Goal: Task Accomplishment & Management: Complete application form

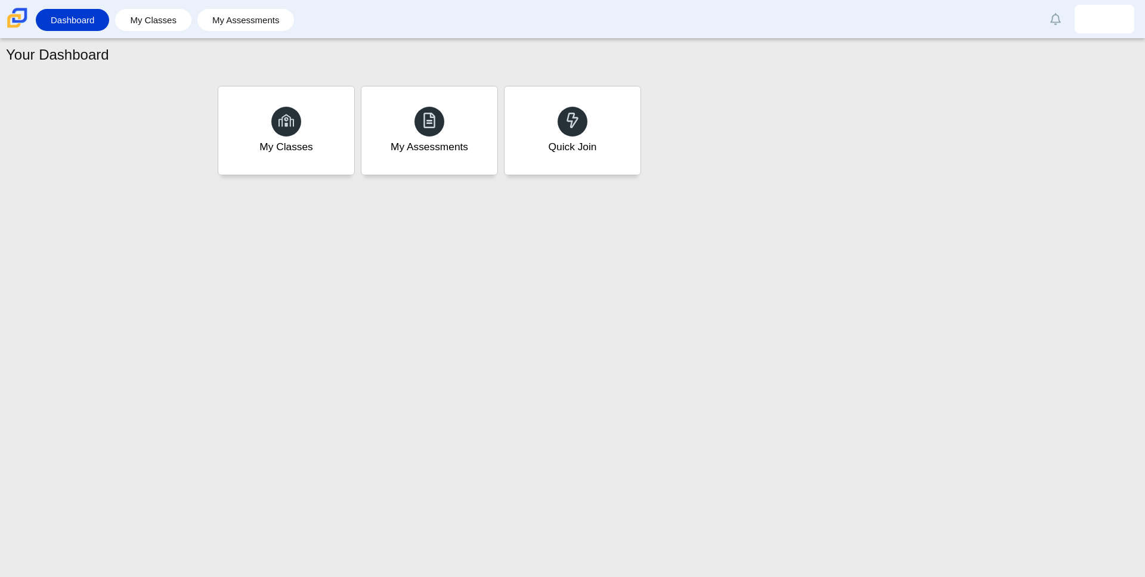
drag, startPoint x: 728, startPoint y: 113, endPoint x: 717, endPoint y: 116, distance: 11.1
click at [728, 112] on div "My Classes My Assessments Quick Join" at bounding box center [573, 130] width 716 height 95
click at [599, 125] on div "Quick Join" at bounding box center [572, 131] width 141 height 92
click at [166, 20] on link "My Classes" at bounding box center [153, 20] width 64 height 22
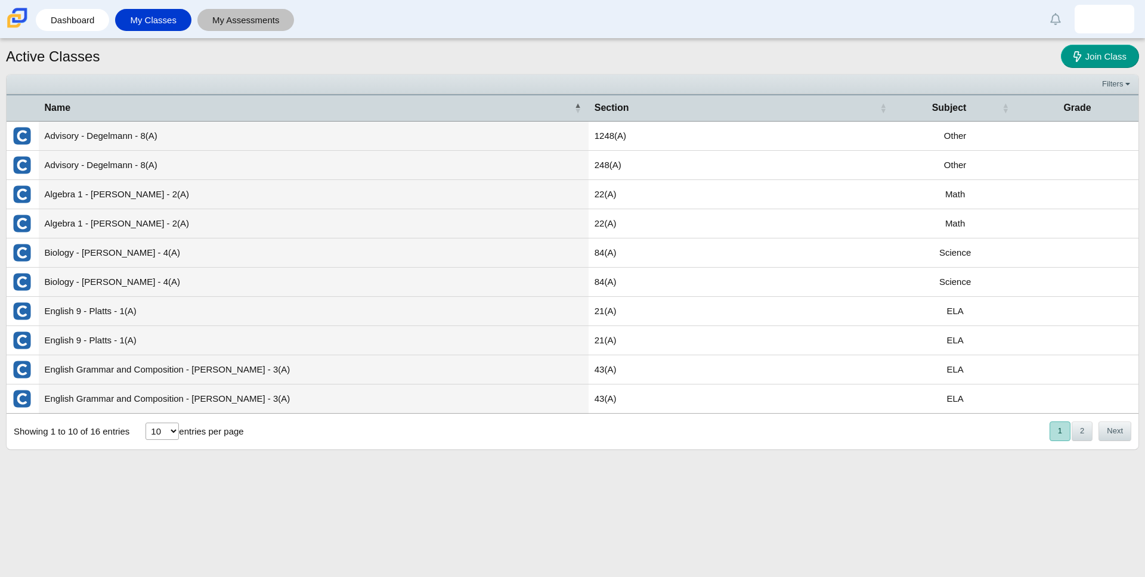
click at [256, 20] on link "My Assessments" at bounding box center [245, 20] width 85 height 22
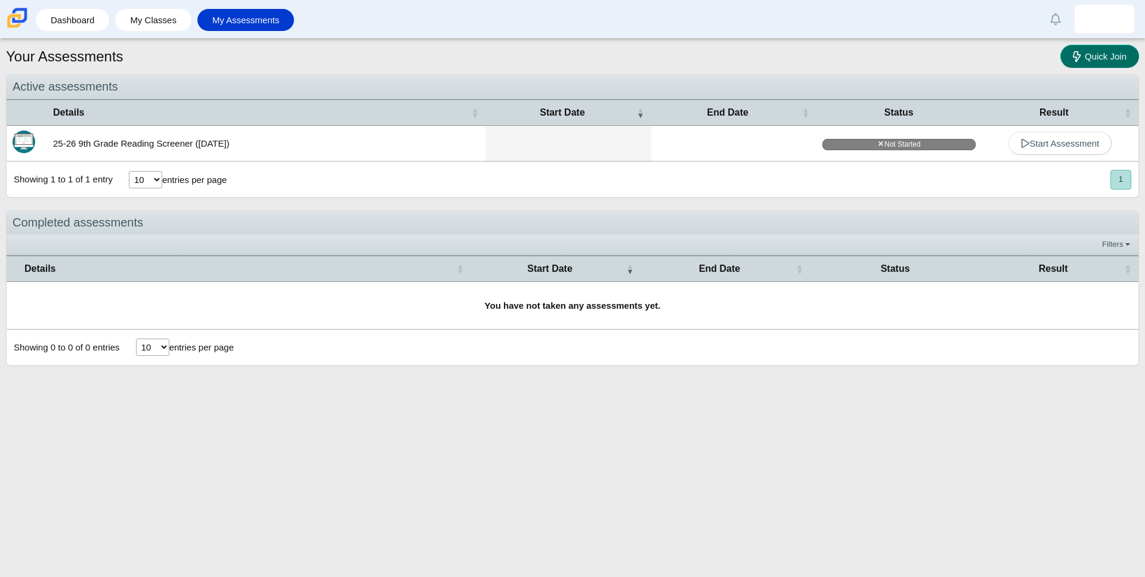
click at [1081, 57] on icon at bounding box center [1079, 56] width 12 height 13
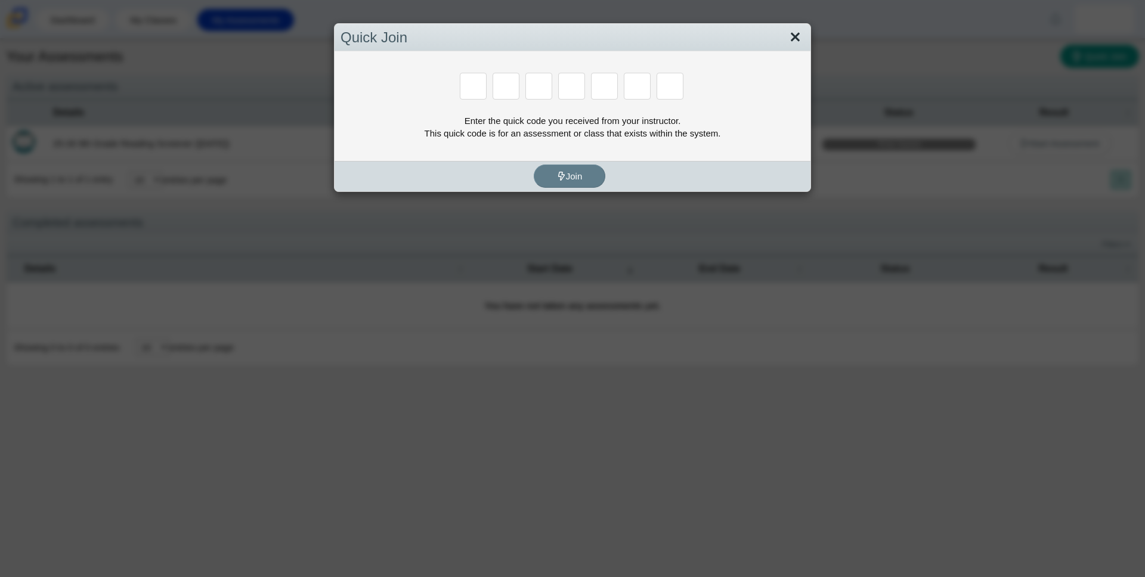
click at [795, 37] on link "Close" at bounding box center [795, 37] width 18 height 20
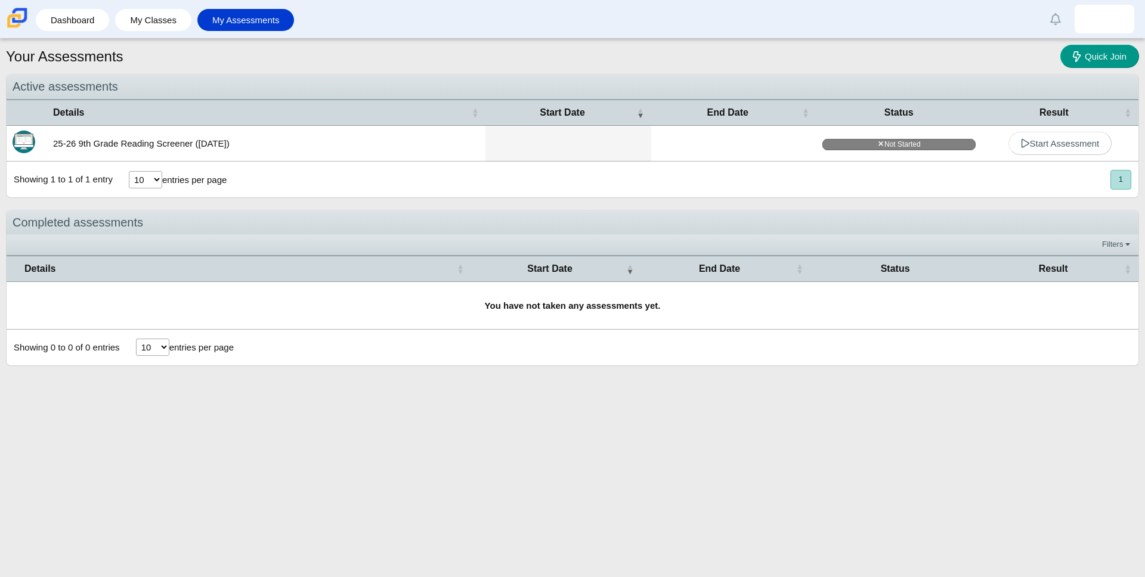
click at [534, 52] on div "Your Assessments Quick Join" at bounding box center [572, 58] width 1133 height 26
click at [1041, 147] on span "Start Assessment" at bounding box center [1060, 143] width 79 height 10
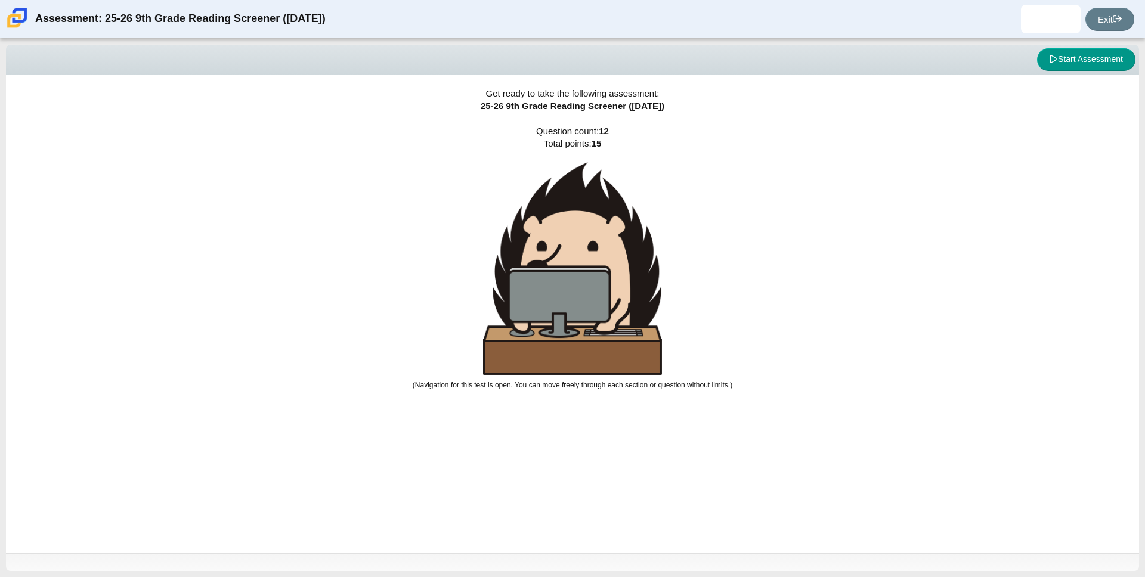
drag, startPoint x: 828, startPoint y: 71, endPoint x: 1015, endPoint y: 50, distance: 187.8
click at [828, 71] on div "Viewing Question 0 of 12 in Pacing Mode Start Assessment" at bounding box center [572, 60] width 1133 height 30
click at [959, 68] on div "Start Assessment" at bounding box center [573, 59] width 1126 height 23
click at [1109, 59] on button "Start Assessment" at bounding box center [1086, 59] width 98 height 23
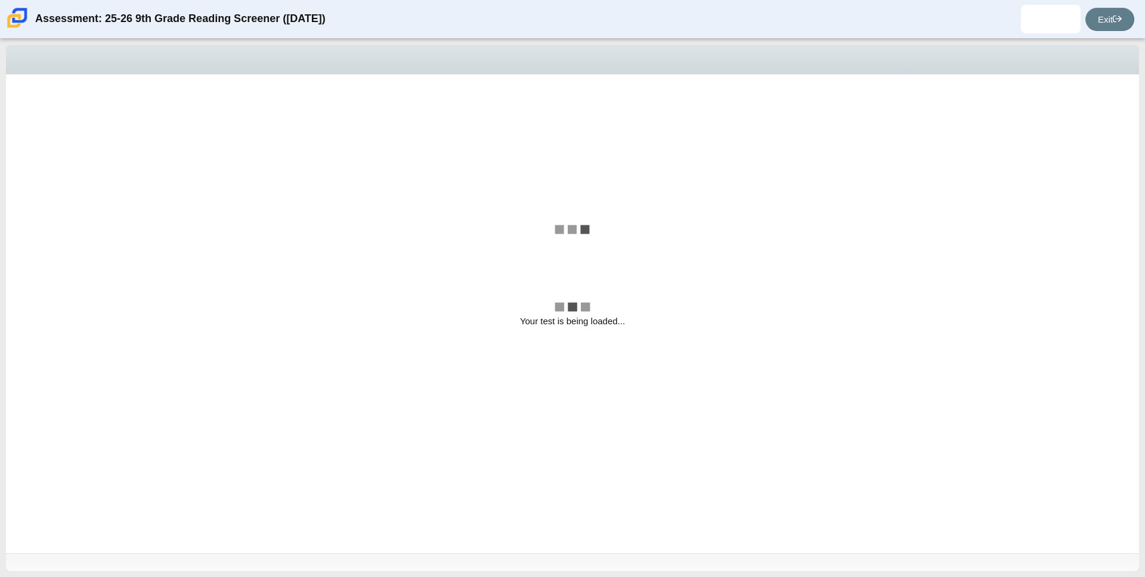
select select "ccc5b315-3c7c-471c-bf90-f22c8299c798"
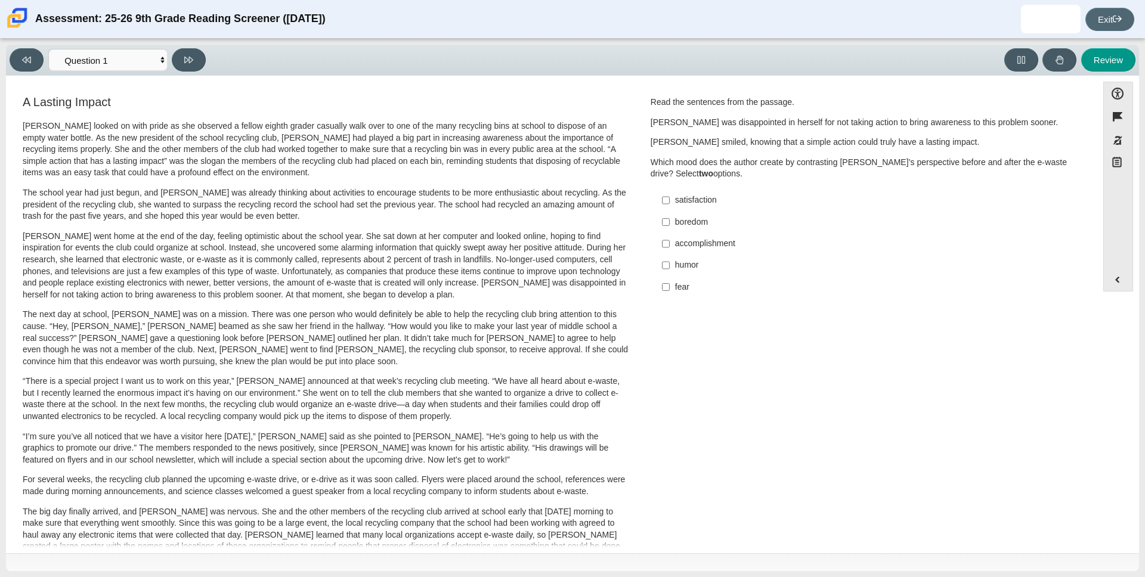
click at [1104, 18] on link "Exit" at bounding box center [1109, 19] width 49 height 23
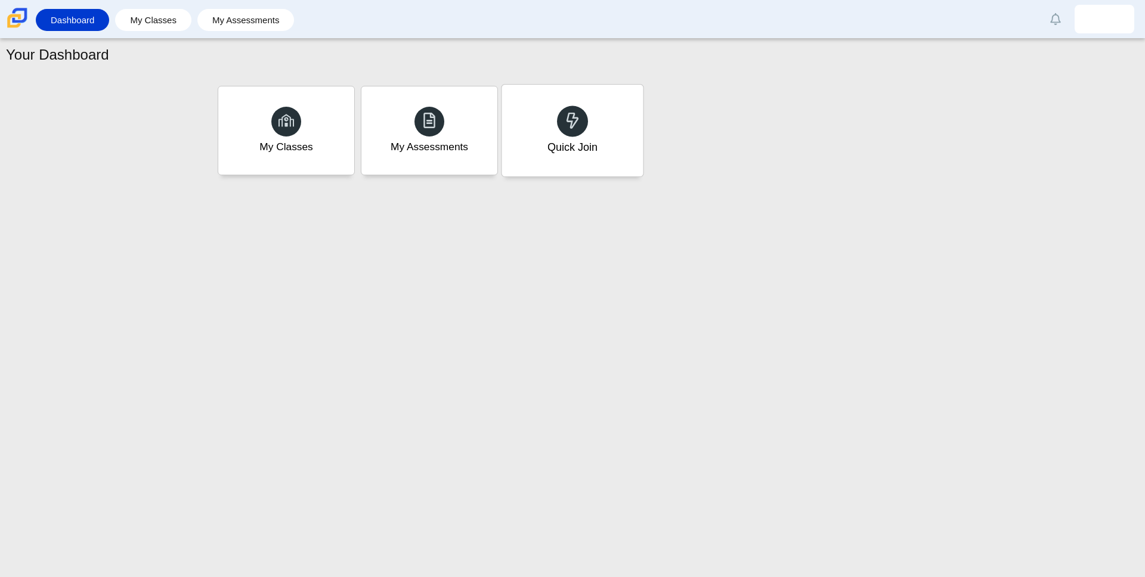
click at [593, 140] on div "Quick Join" at bounding box center [572, 148] width 50 height 16
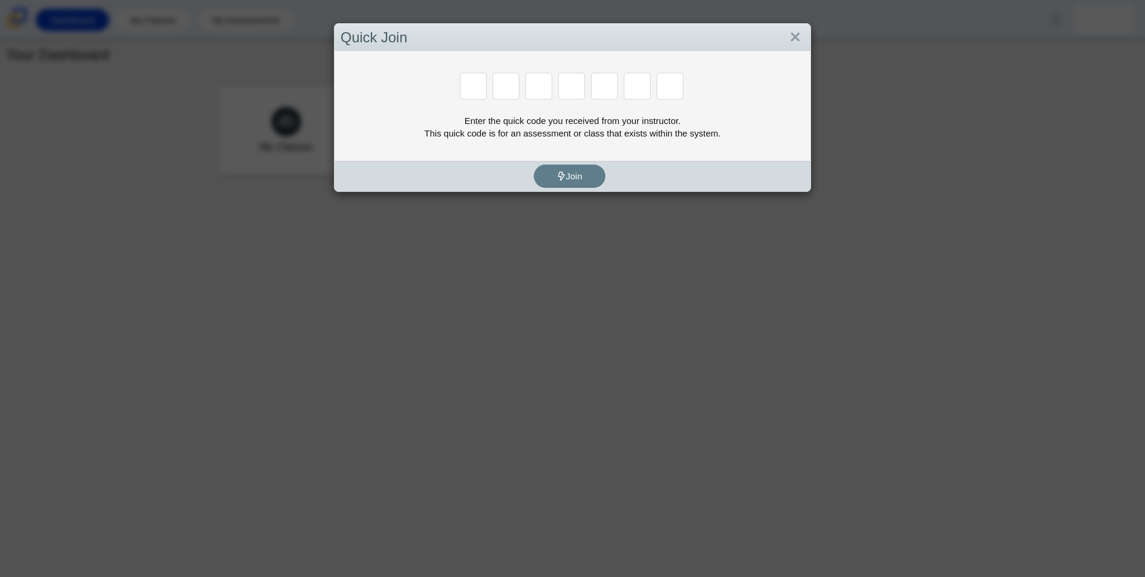
click at [715, 34] on div "Quick Join" at bounding box center [573, 38] width 476 height 28
click at [710, 43] on div "Quick Join" at bounding box center [573, 38] width 476 height 28
click at [466, 89] on input "Enter Access Code Digit 1" at bounding box center [473, 86] width 27 height 27
type input "f"
type input "7"
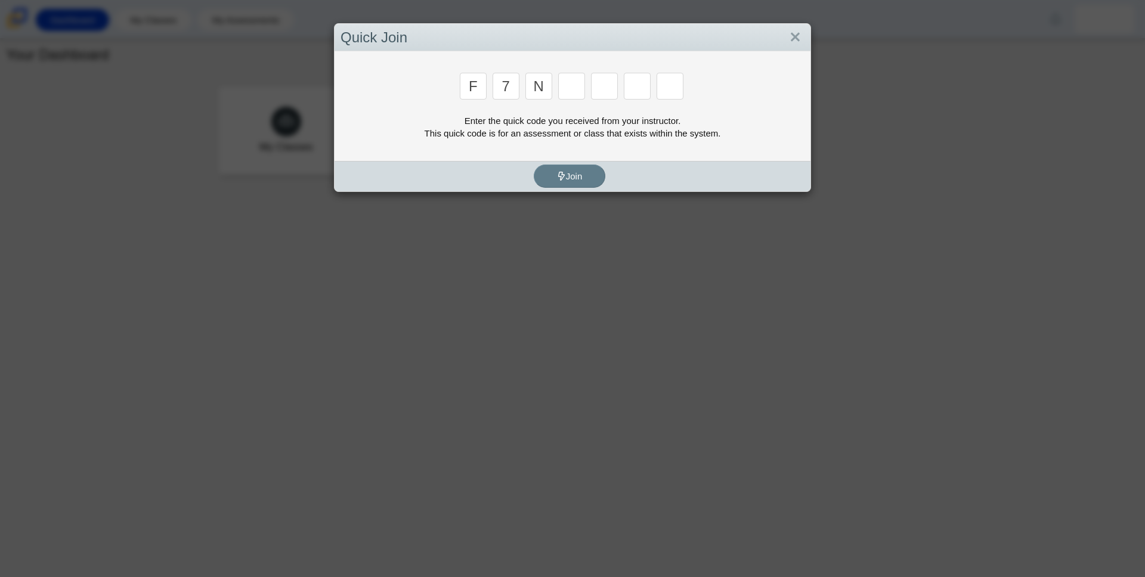
type input "n"
type input "c"
type input "h"
type input "w"
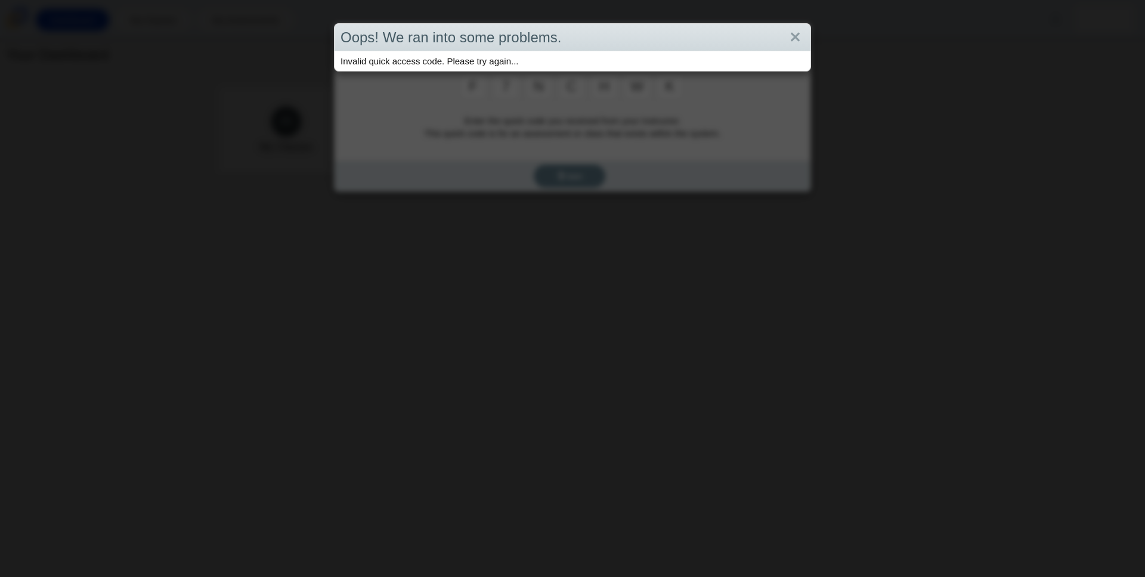
type input "k"
click at [794, 36] on link "Close" at bounding box center [795, 37] width 18 height 20
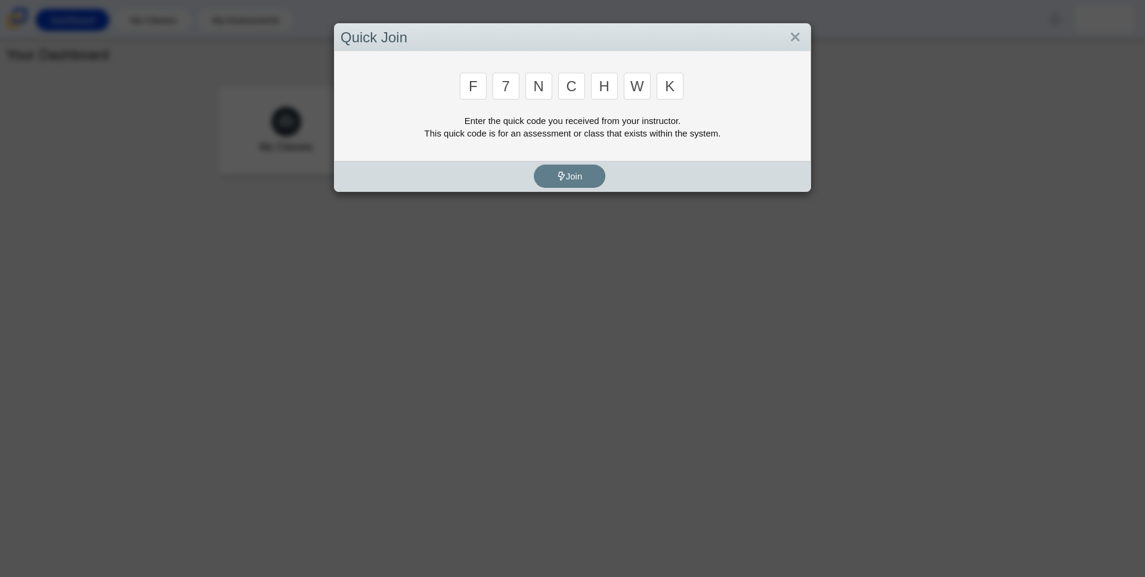
click at [540, 89] on input "n" at bounding box center [538, 86] width 27 height 27
type input "m"
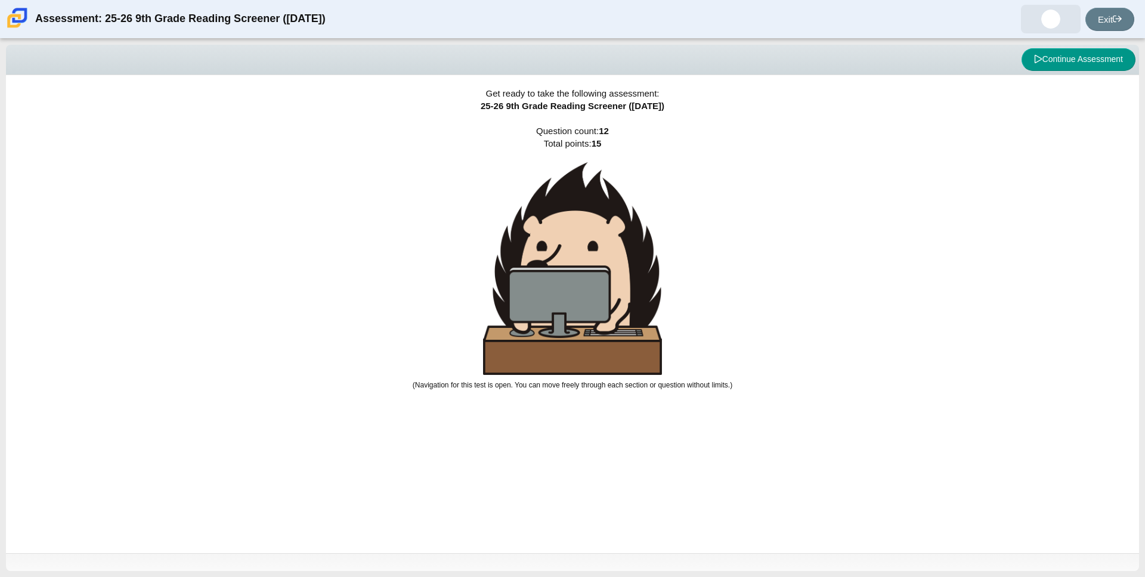
click at [1041, 14] on img at bounding box center [1050, 19] width 19 height 19
click at [1041, 24] on img at bounding box center [1050, 19] width 19 height 19
click at [930, 59] on div "Continue Assessment" at bounding box center [573, 59] width 1126 height 23
